Goal: Find specific page/section: Find specific page/section

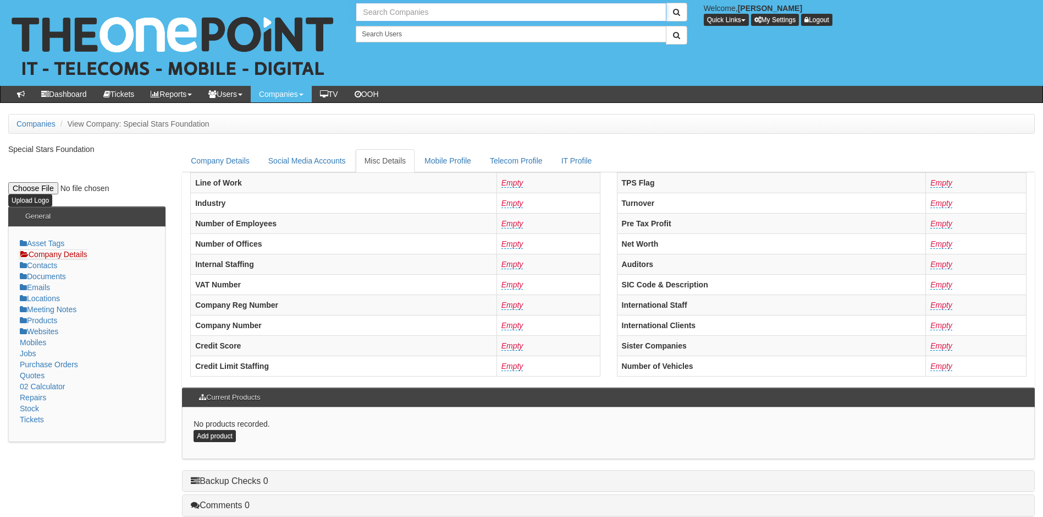
click at [398, 11] on input "text" at bounding box center [511, 12] width 310 height 19
click at [408, 32] on link "Lorrimar Weighing Ltd" at bounding box center [511, 31] width 308 height 16
type input "Lorrimar Weighing Ltd"
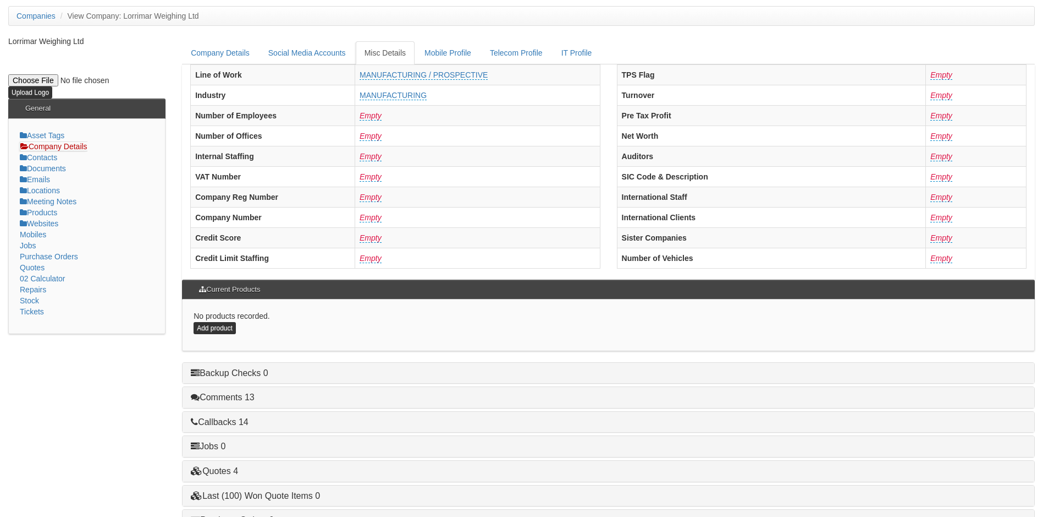
scroll to position [209, 0]
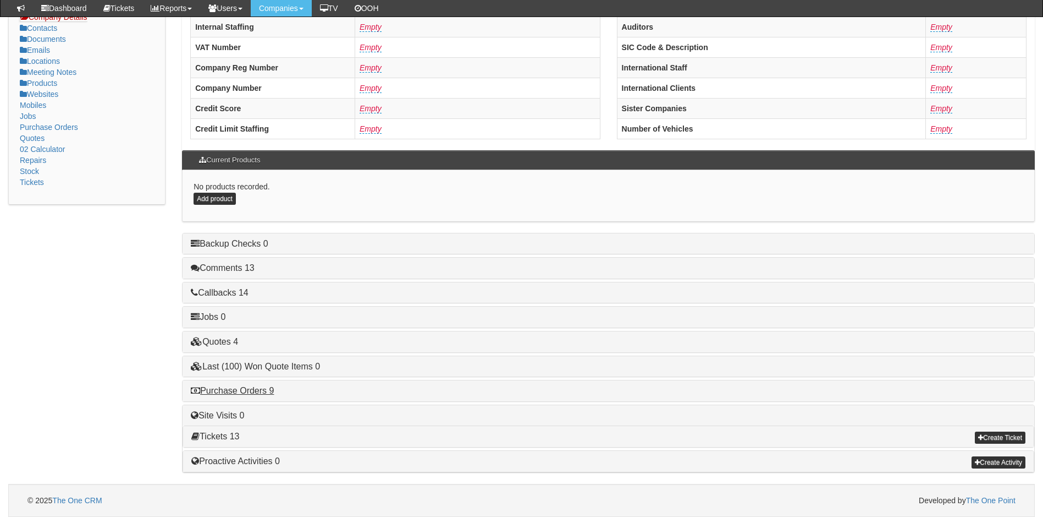
click at [244, 394] on h4 "Purchase Orders 9" at bounding box center [609, 391] width 836 height 10
click at [252, 392] on link "Purchase Orders 9" at bounding box center [232, 390] width 83 height 9
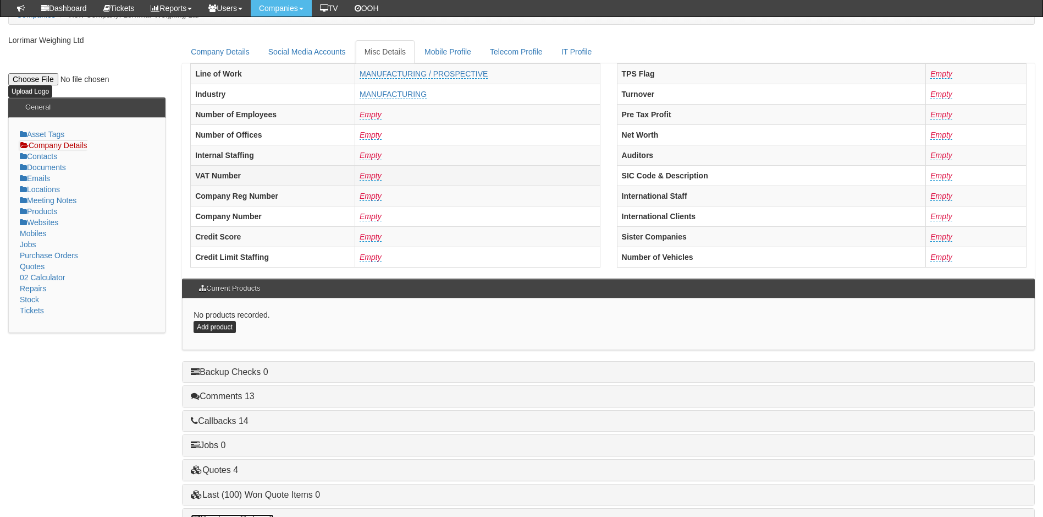
scroll to position [0, 0]
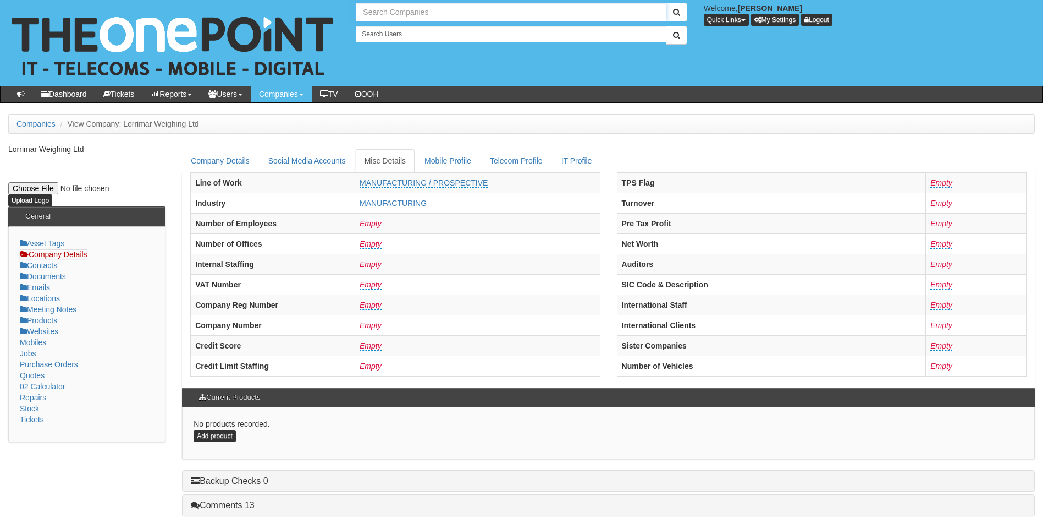
click at [413, 10] on input "text" at bounding box center [511, 12] width 310 height 19
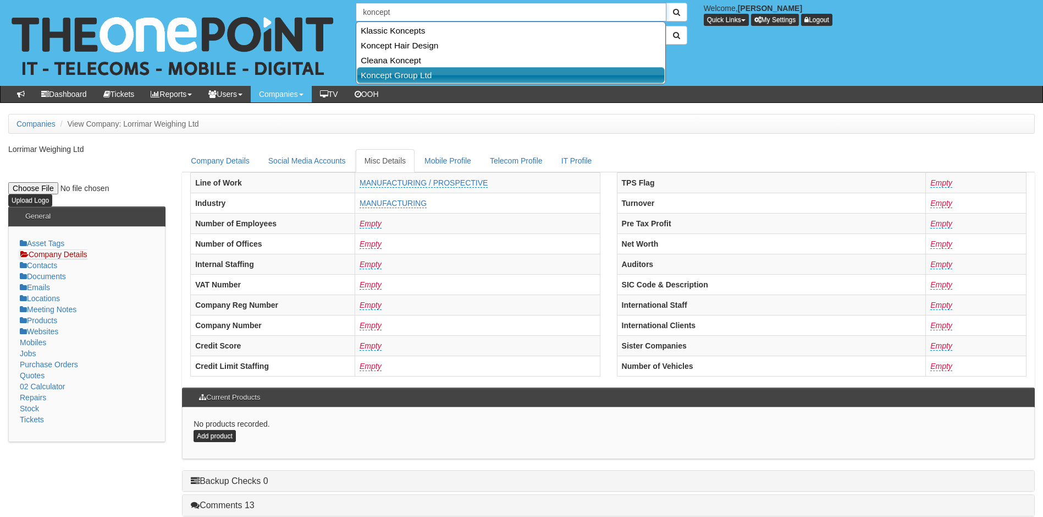
click at [395, 76] on link "Koncept Group Ltd" at bounding box center [511, 75] width 308 height 16
type input "Koncept Group Ltd"
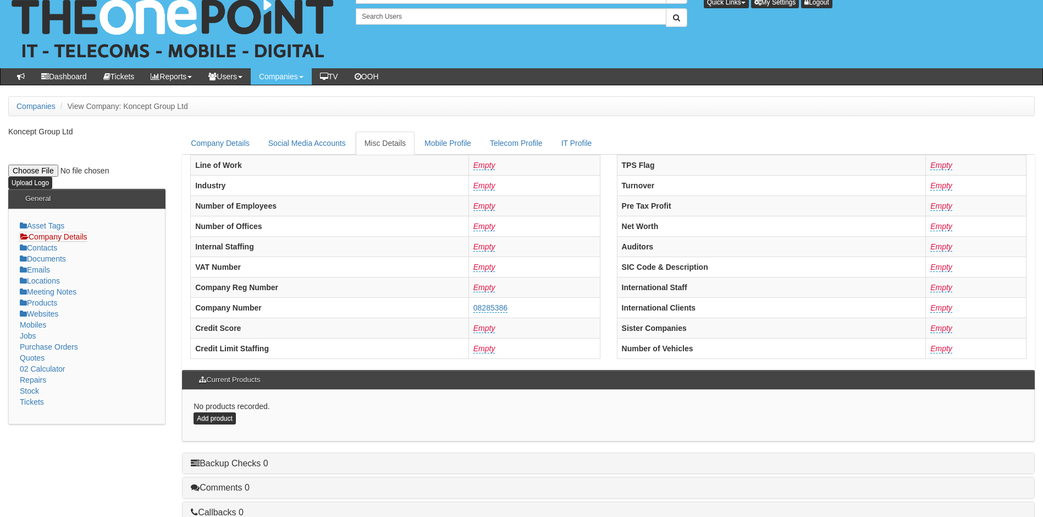
scroll to position [209, 0]
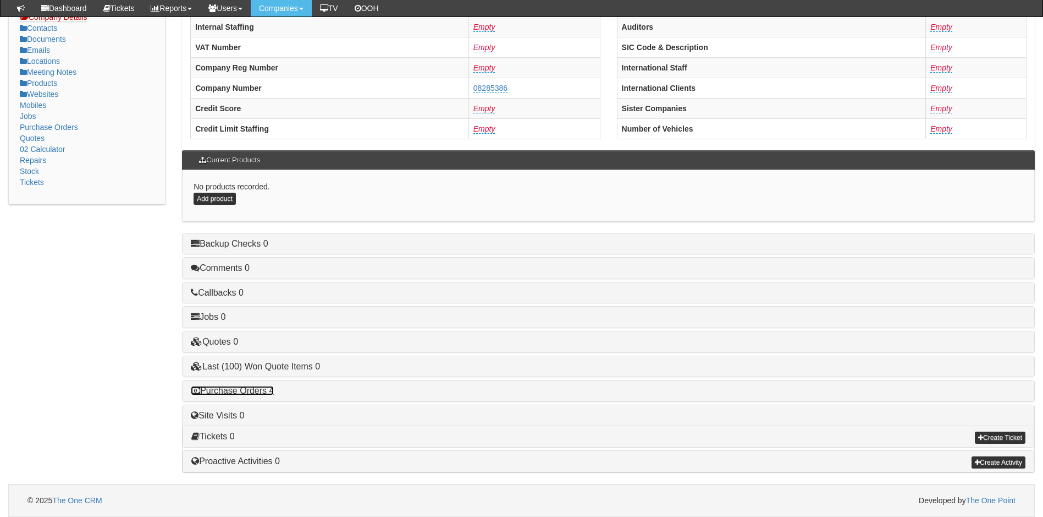
click at [230, 389] on link "Purchase Orders 4" at bounding box center [232, 390] width 83 height 9
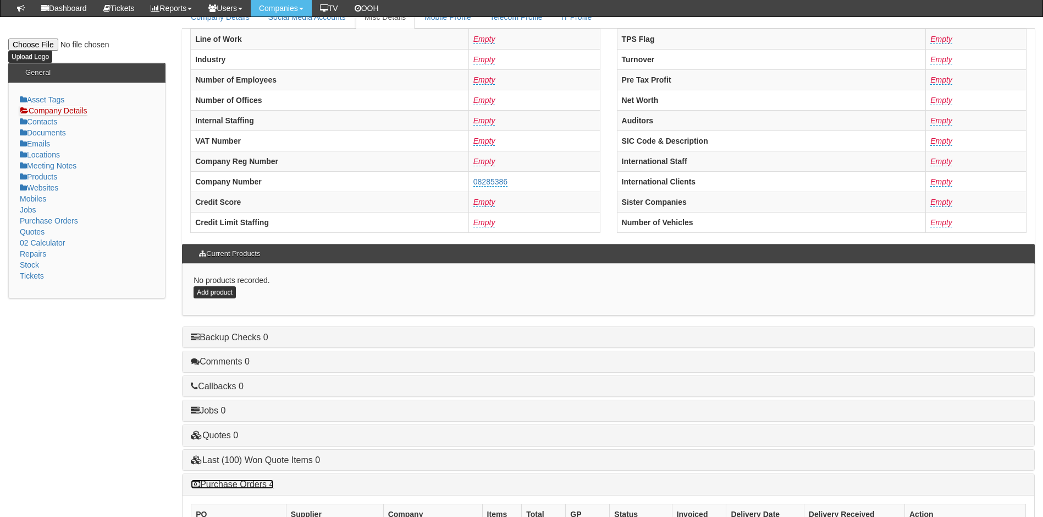
scroll to position [0, 0]
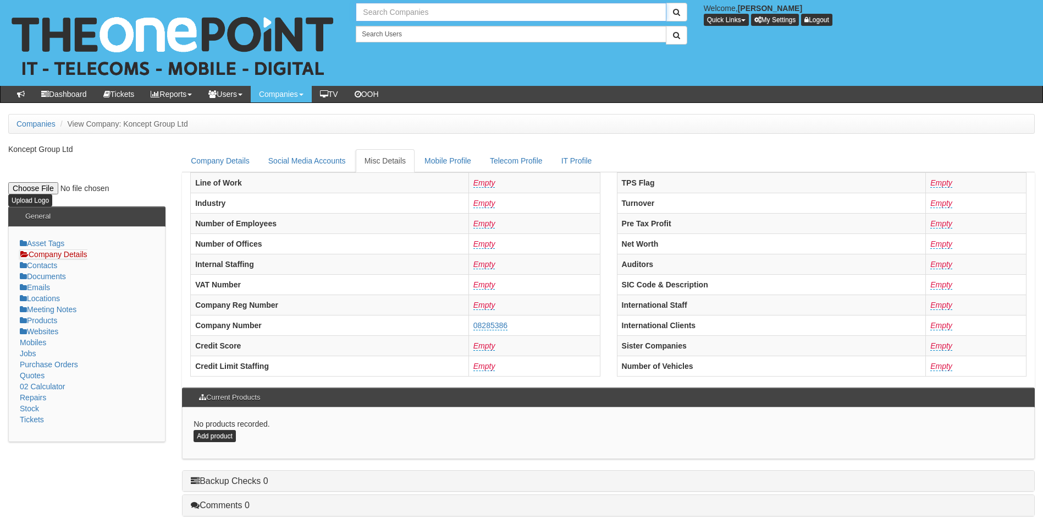
click at [414, 12] on input "text" at bounding box center [511, 12] width 310 height 19
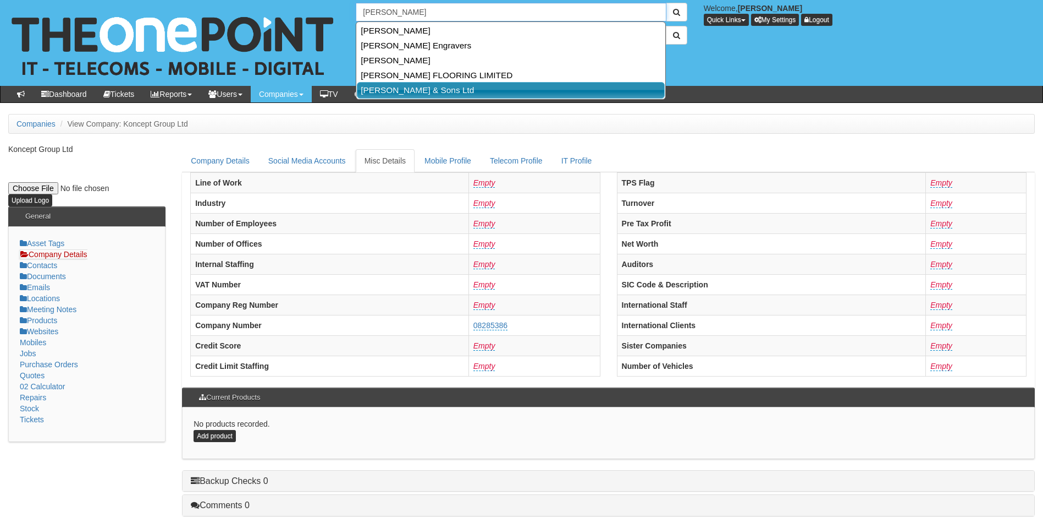
click at [386, 92] on link "Oldroyd & Sons Ltd" at bounding box center [511, 90] width 308 height 16
type input "Oldroyd & Sons Ltd"
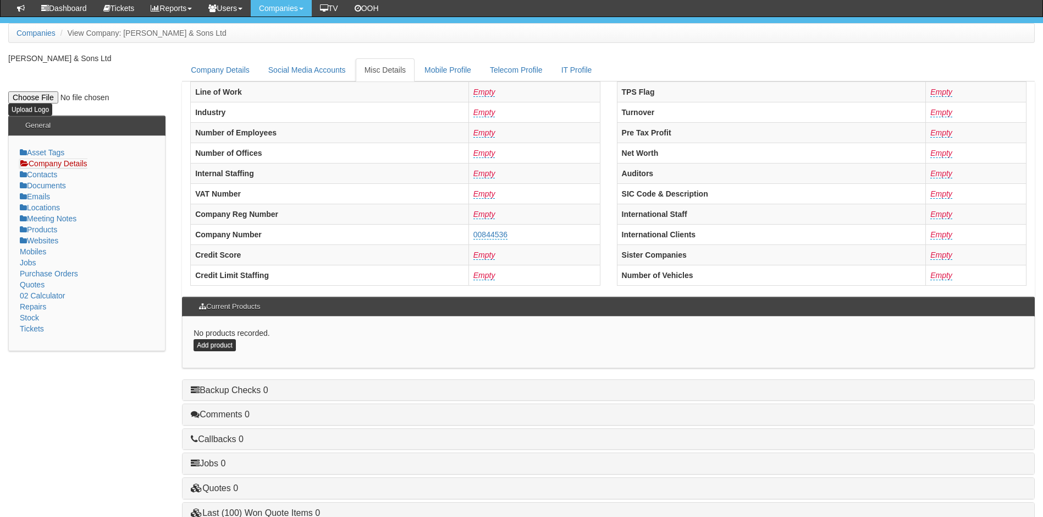
scroll to position [209, 0]
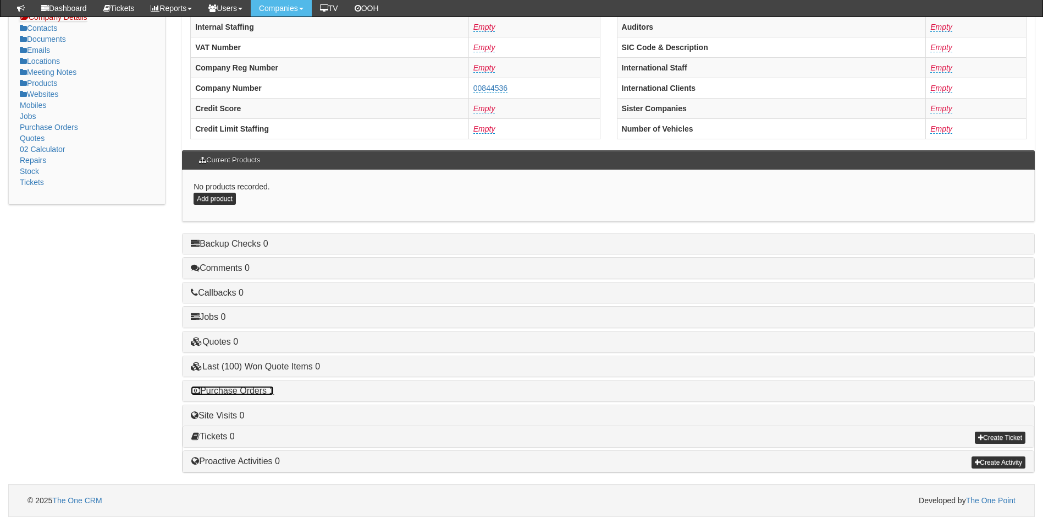
click at [246, 387] on link "Purchase Orders 1" at bounding box center [232, 390] width 83 height 9
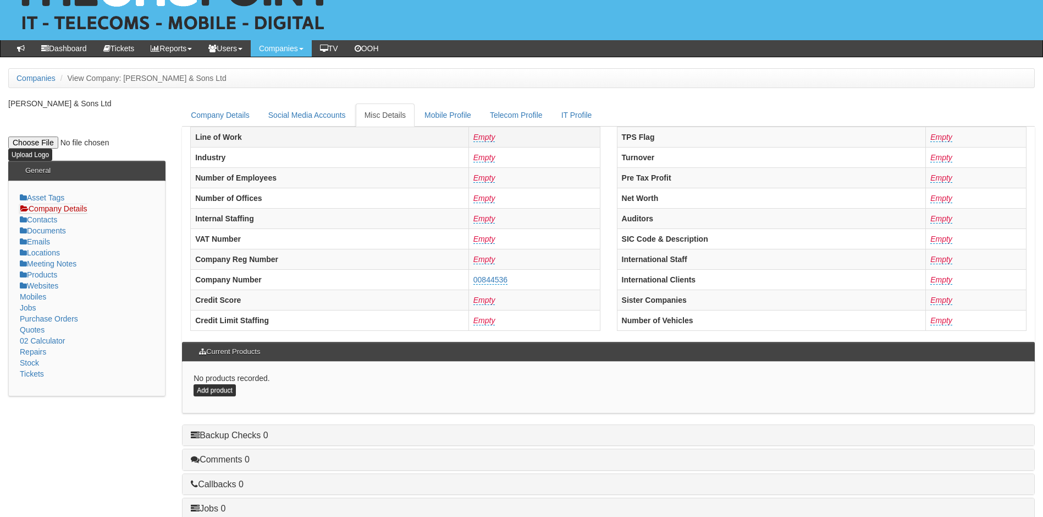
scroll to position [0, 0]
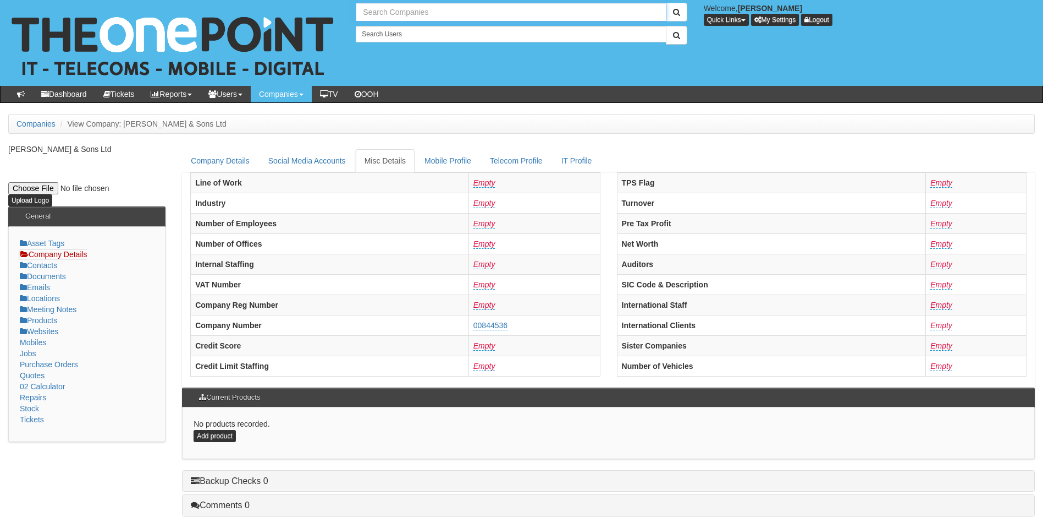
click at [434, 15] on input "text" at bounding box center [511, 12] width 310 height 19
click at [394, 29] on link "Loadtec" at bounding box center [511, 31] width 308 height 16
type input "Loadtec"
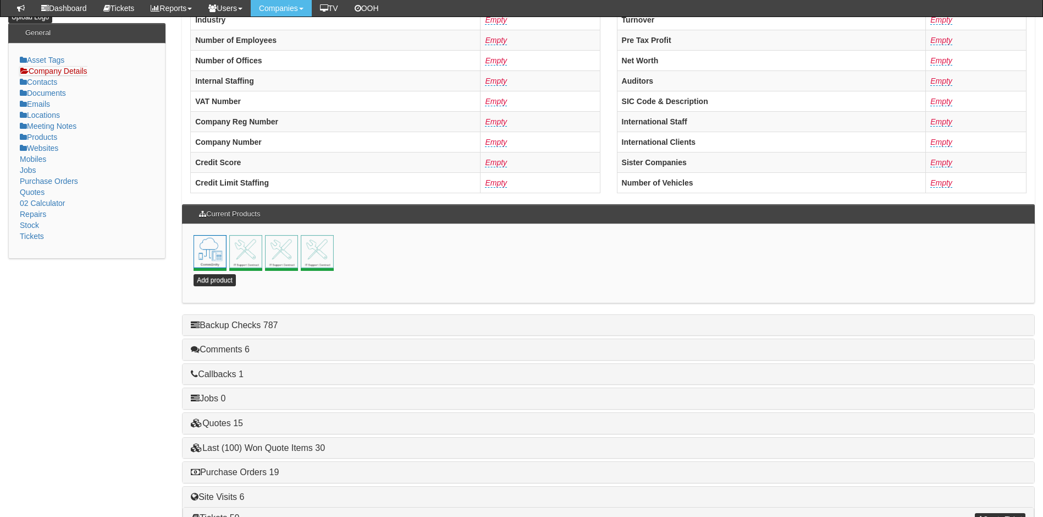
scroll to position [237, 0]
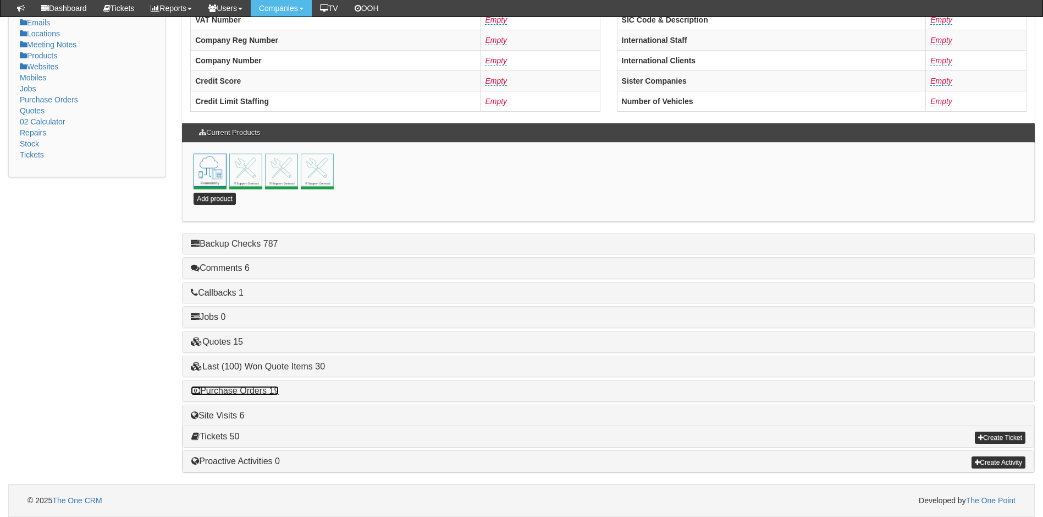
click at [246, 393] on link "Purchase Orders 19" at bounding box center [235, 390] width 88 height 9
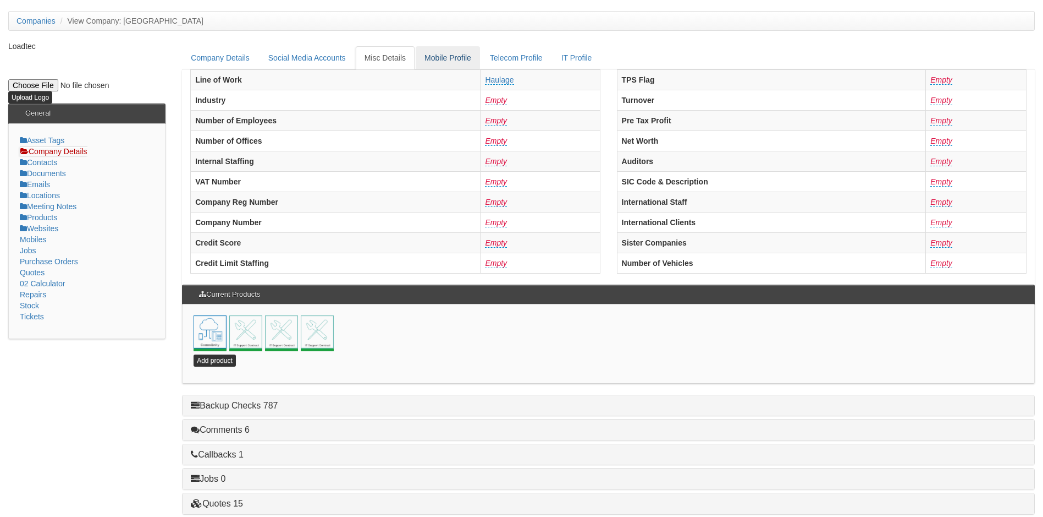
scroll to position [0, 0]
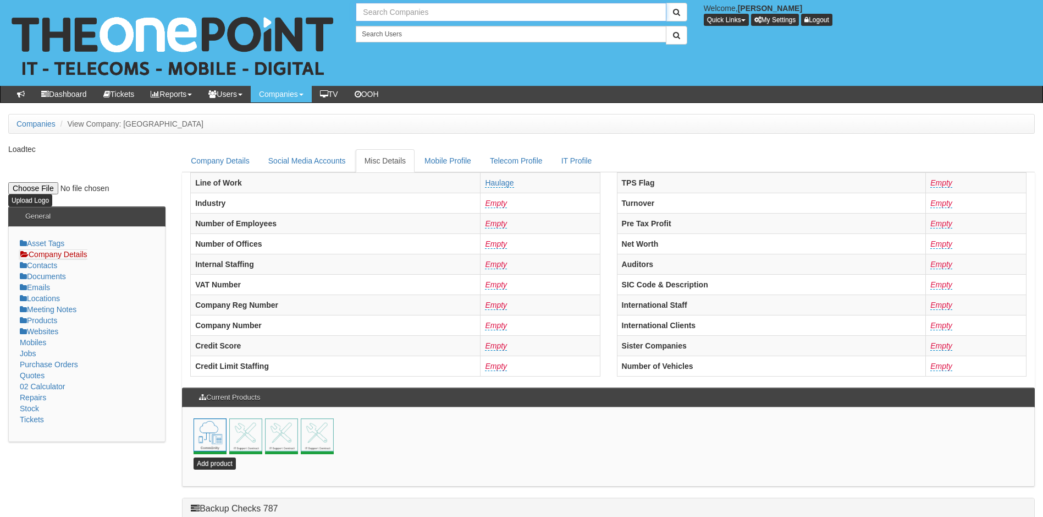
click at [419, 13] on input "text" at bounding box center [511, 12] width 310 height 19
click at [397, 30] on link "Fanthorpes" at bounding box center [511, 31] width 308 height 16
type input "Fanthorpes"
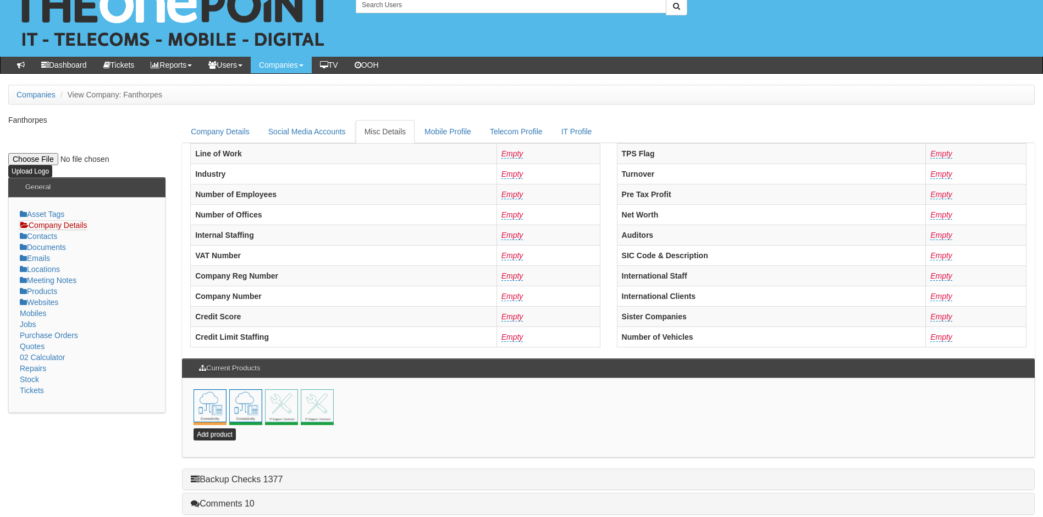
scroll to position [237, 0]
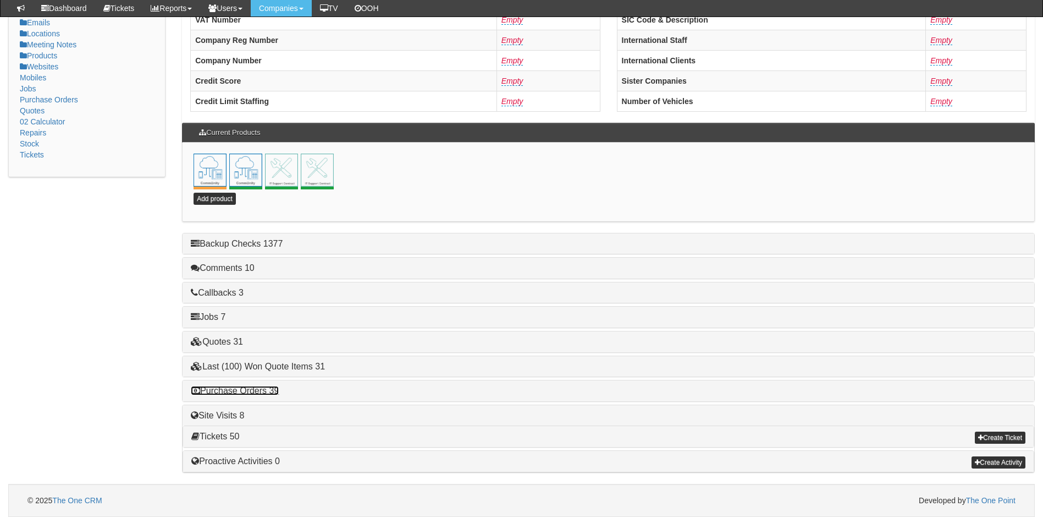
click at [253, 388] on link "Purchase Orders 39" at bounding box center [235, 390] width 88 height 9
